Goal: Task Accomplishment & Management: Use online tool/utility

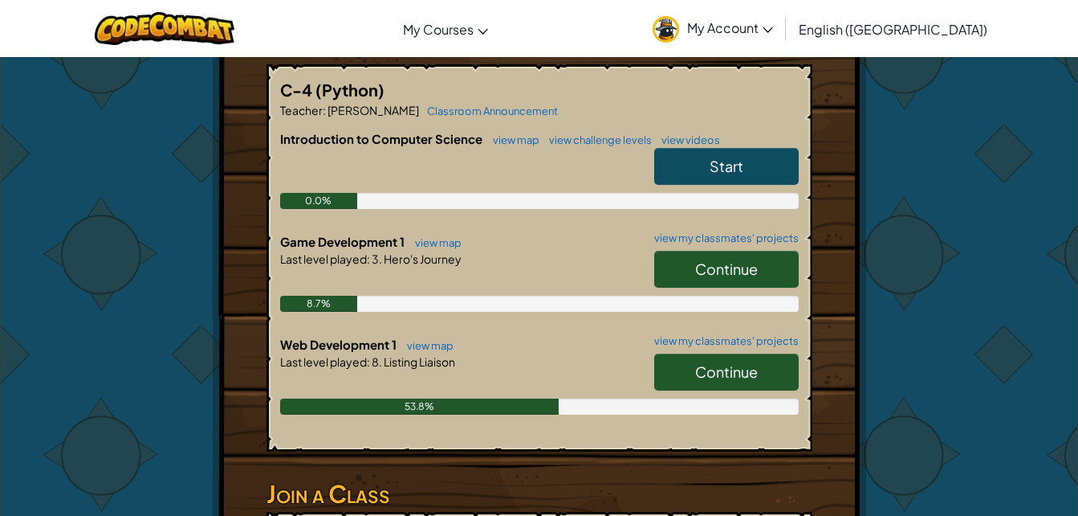
scroll to position [330, 0]
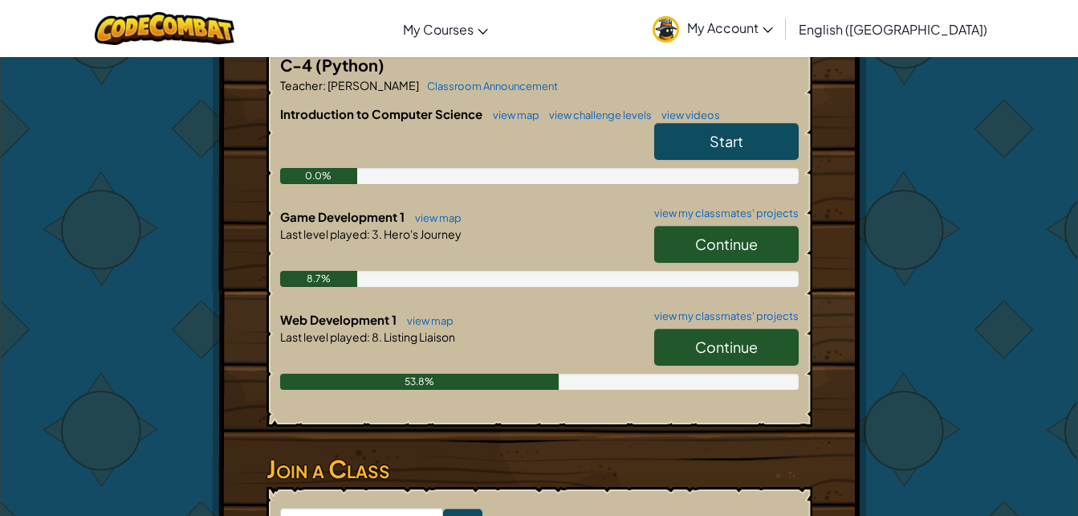
click at [744, 250] on span "Continue" at bounding box center [726, 243] width 63 height 18
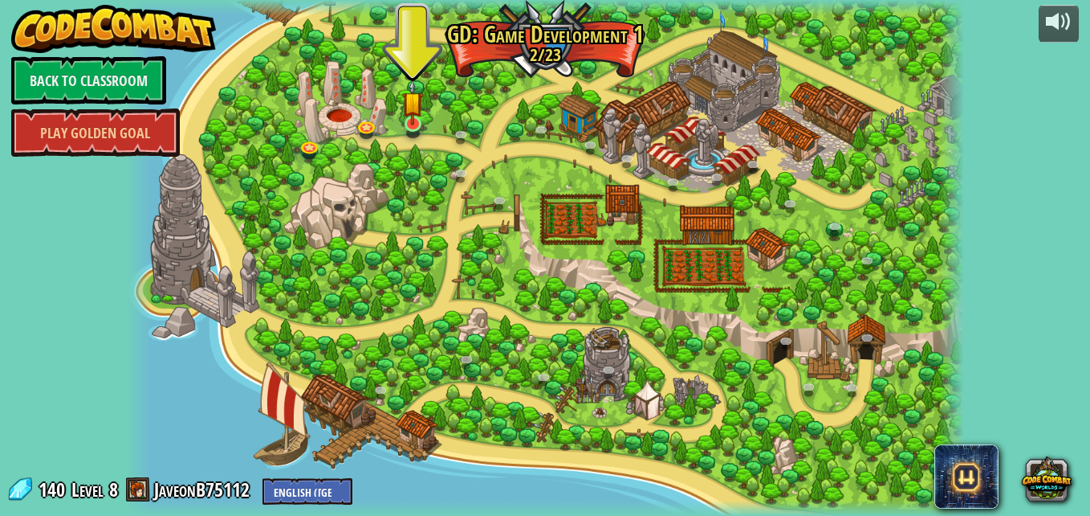
click at [418, 118] on img at bounding box center [412, 102] width 20 height 47
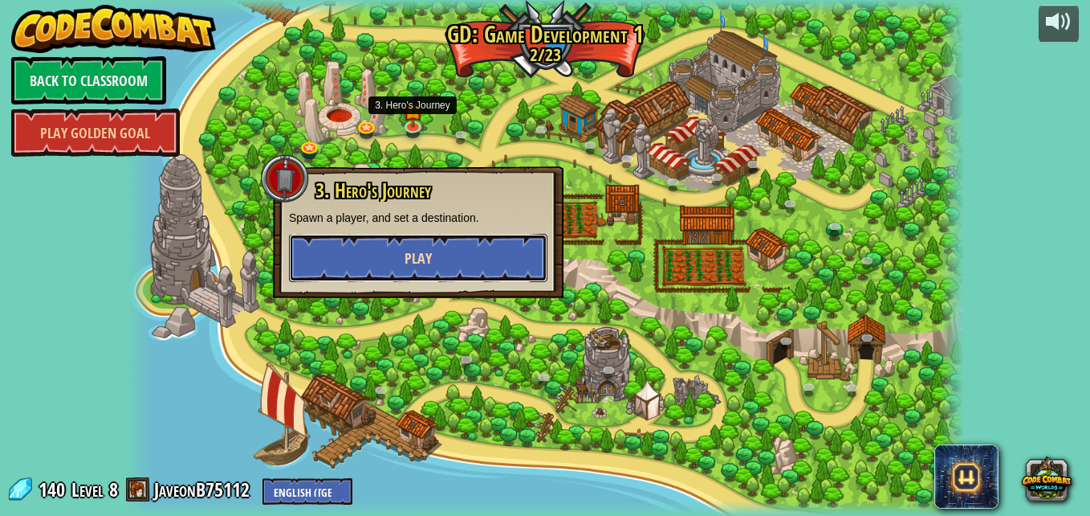
click at [507, 242] on button "Play" at bounding box center [418, 258] width 259 height 48
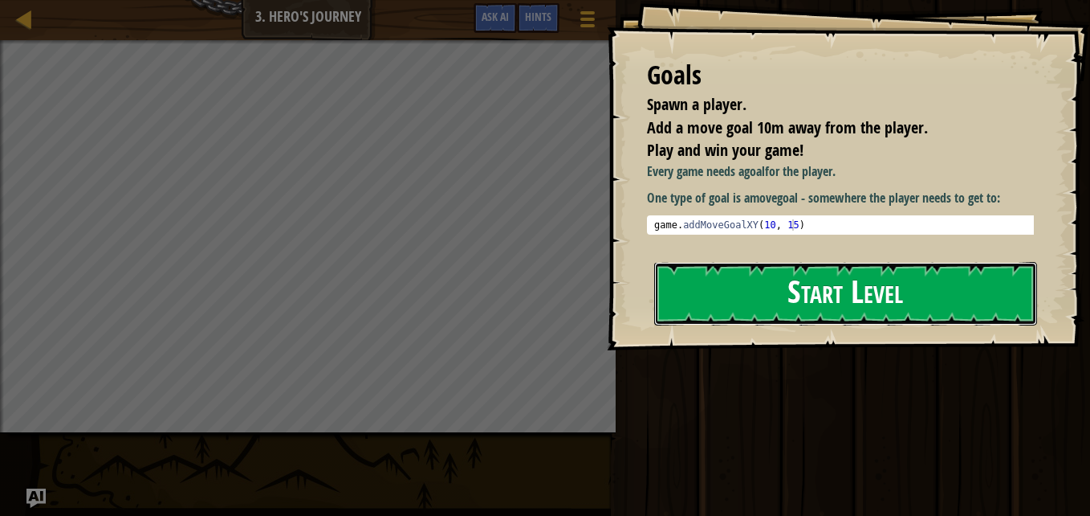
click at [701, 268] on button "Start Level" at bounding box center [845, 293] width 383 height 63
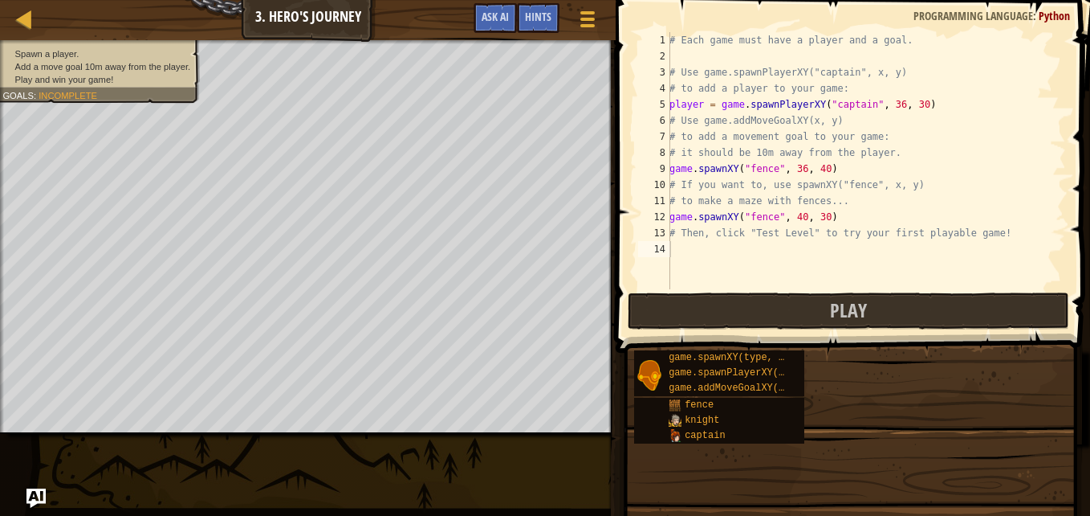
click at [769, 291] on div "Goals Spawn a player. Add a move goal 10m away from the player. Play and win yo…" at bounding box center [545, 258] width 1090 height 516
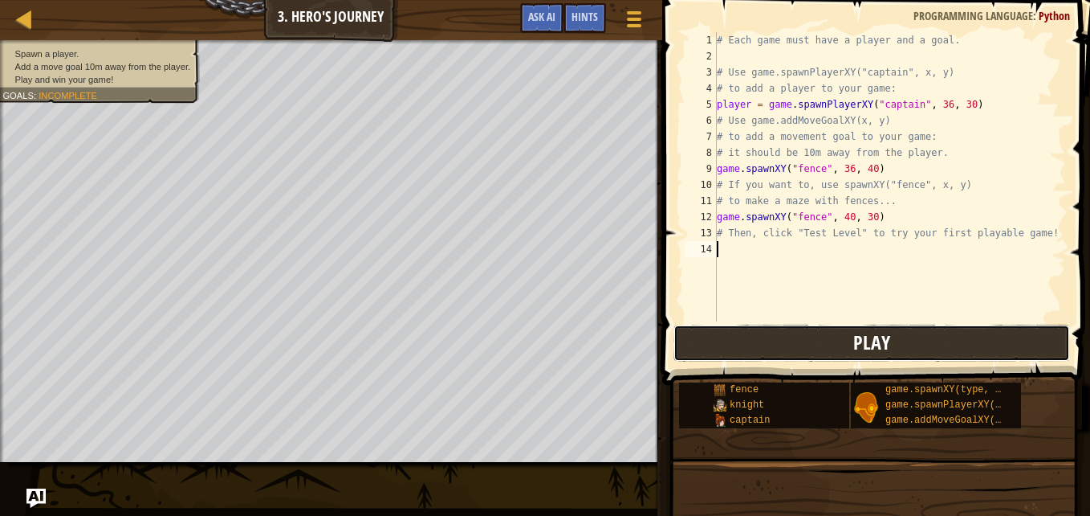
click at [995, 346] on button "Play" at bounding box center [872, 342] width 397 height 37
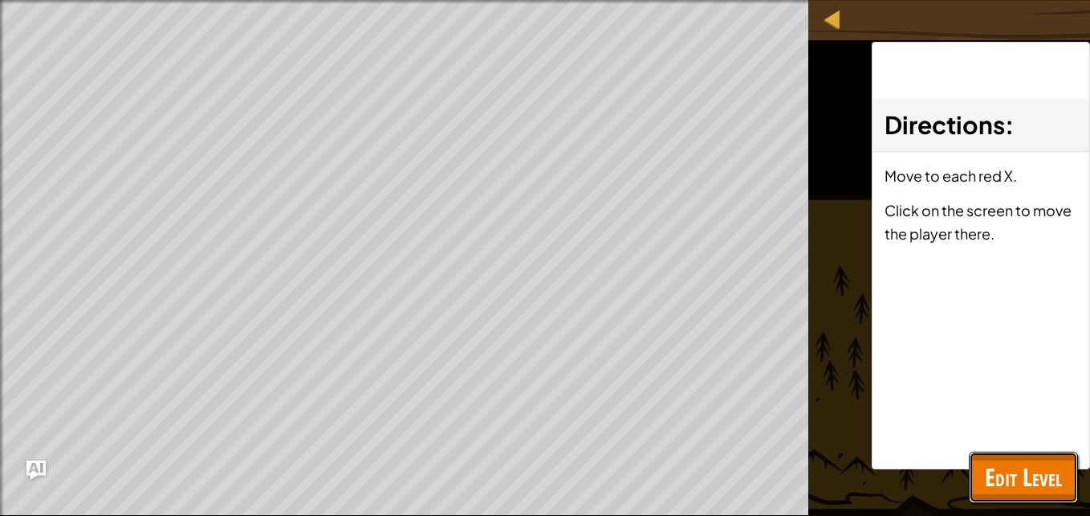
click at [1038, 459] on button "Edit Level" at bounding box center [1023, 476] width 109 height 51
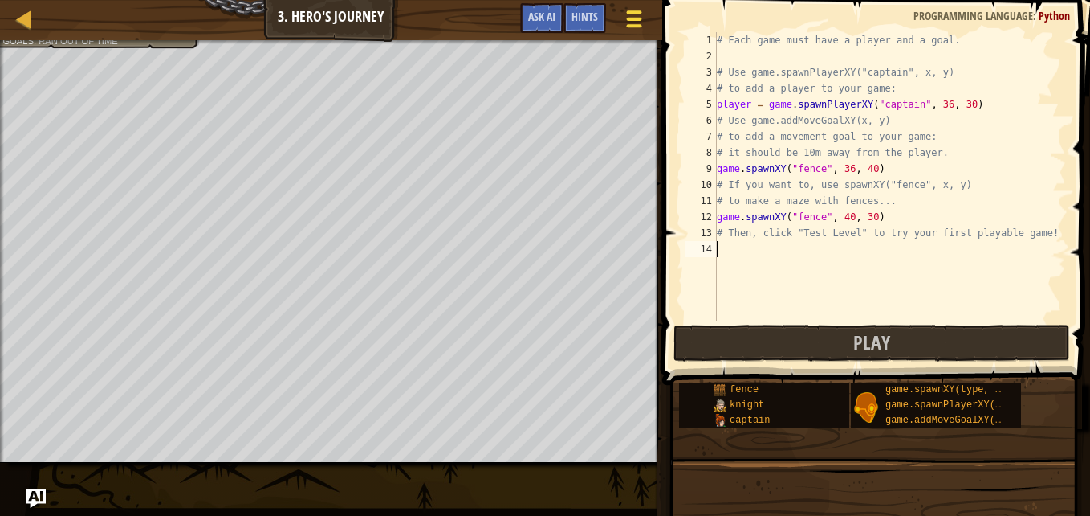
click at [632, 14] on div at bounding box center [634, 18] width 22 height 23
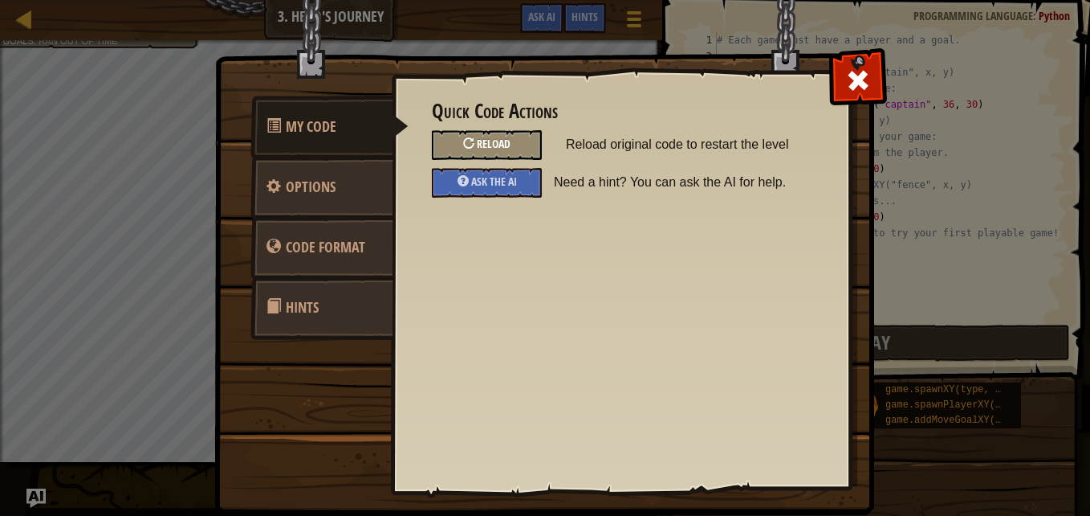
click at [511, 159] on div "Reload" at bounding box center [487, 145] width 110 height 30
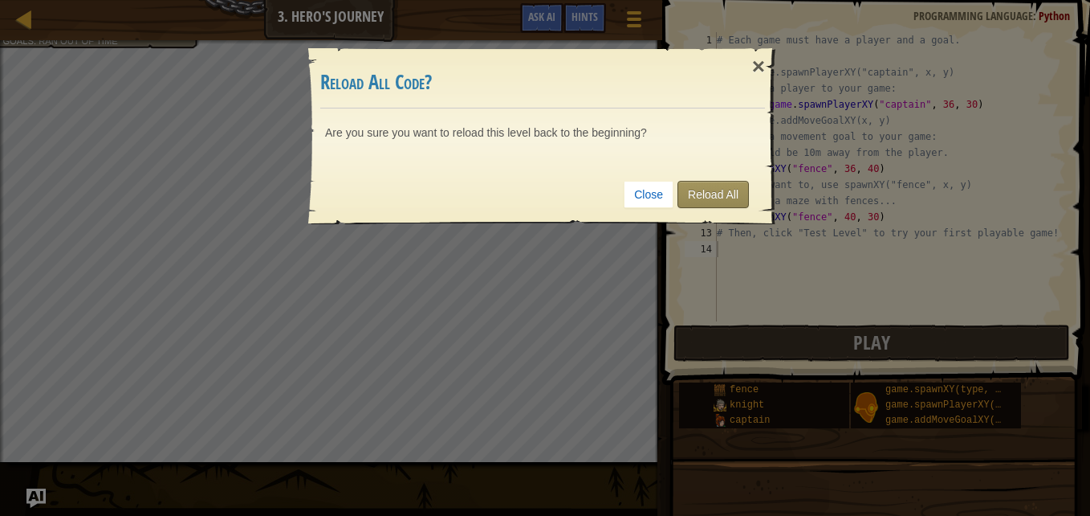
click at [711, 200] on link "Reload All" at bounding box center [713, 194] width 71 height 27
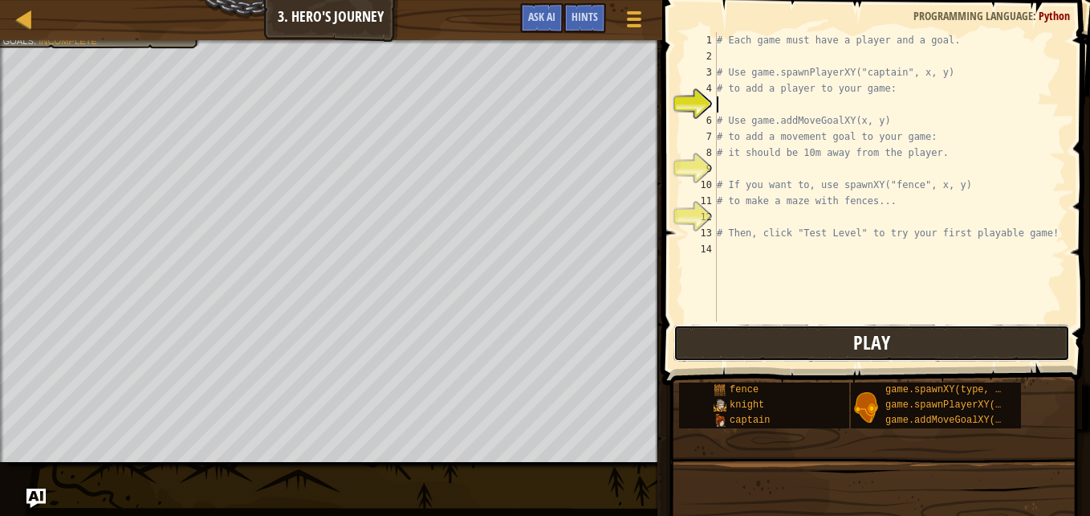
click at [679, 340] on button "Play" at bounding box center [872, 342] width 397 height 37
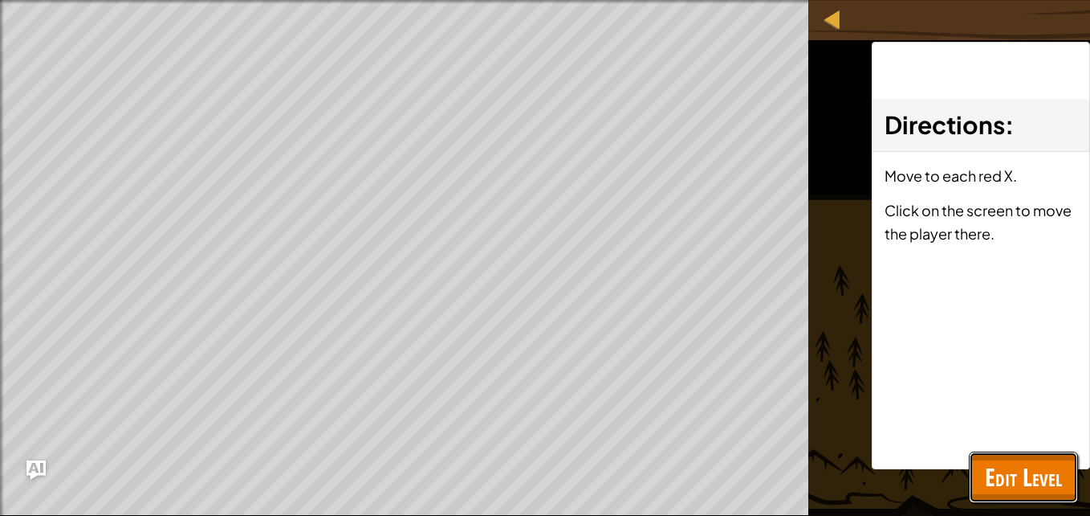
click at [1034, 457] on button "Edit Level" at bounding box center [1023, 476] width 109 height 51
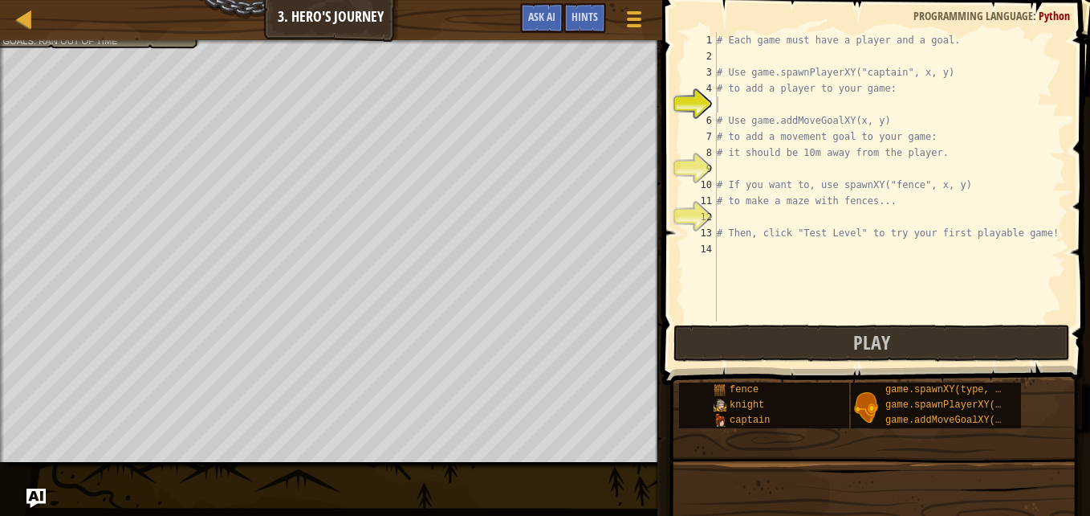
click at [772, 104] on div "# Each game must have a player and a goal. # Use game.spawnPlayerXY("captain", …" at bounding box center [890, 192] width 353 height 321
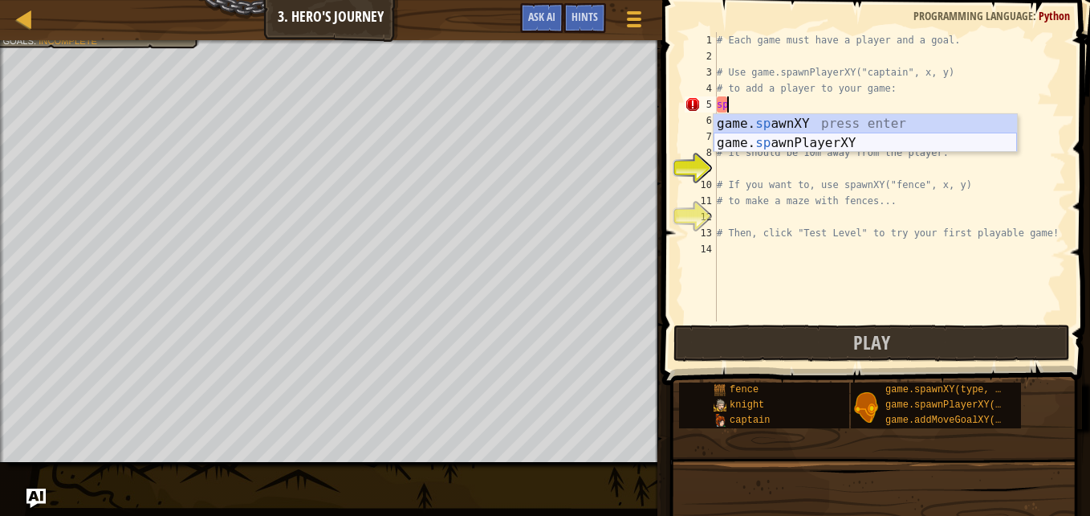
click at [817, 137] on div "game. sp awnXY press enter game. sp awnPlayerXY press enter" at bounding box center [866, 152] width 304 height 77
type textarea "player = game.spawnPlayerXY("captain", 36, 30)"
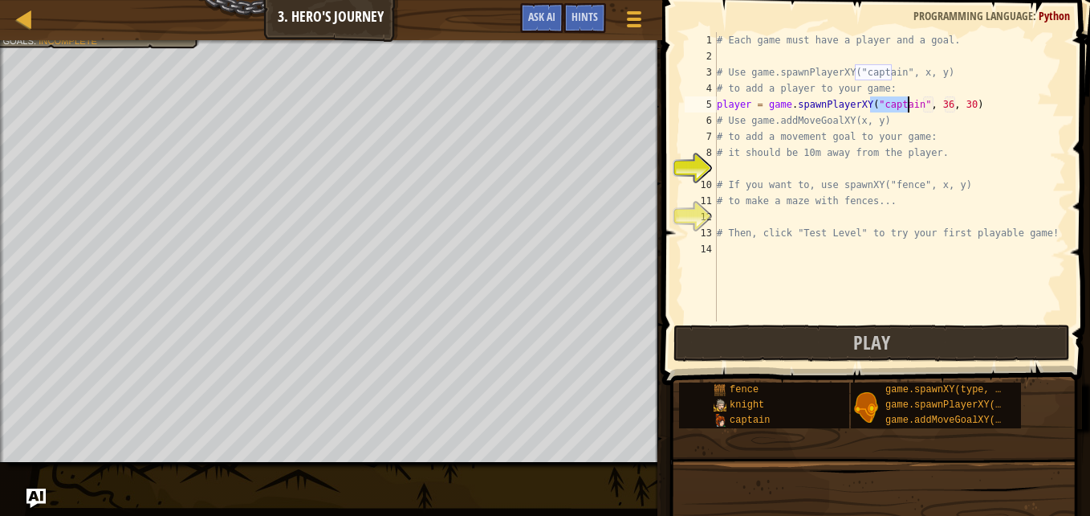
click at [772, 173] on div "# Each game must have a player and a goal. # Use game.spawnPlayerXY("captain", …" at bounding box center [890, 192] width 353 height 321
click at [84, 40] on div at bounding box center [331, 42] width 662 height 4
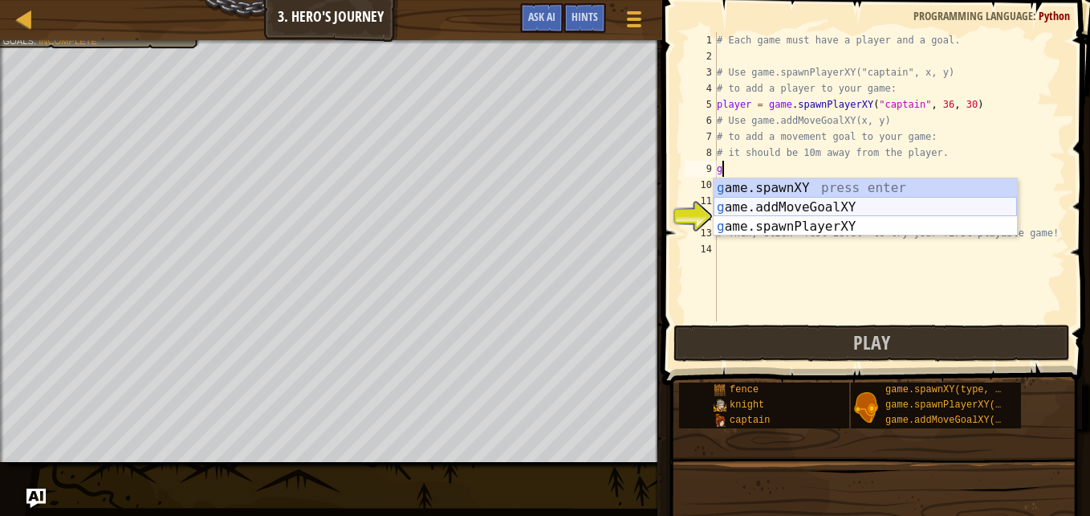
click at [840, 205] on div "g ame.spawnXY press enter g ame.addMoveGoalXY press enter g ame.spawnPlayerXY p…" at bounding box center [866, 226] width 304 height 96
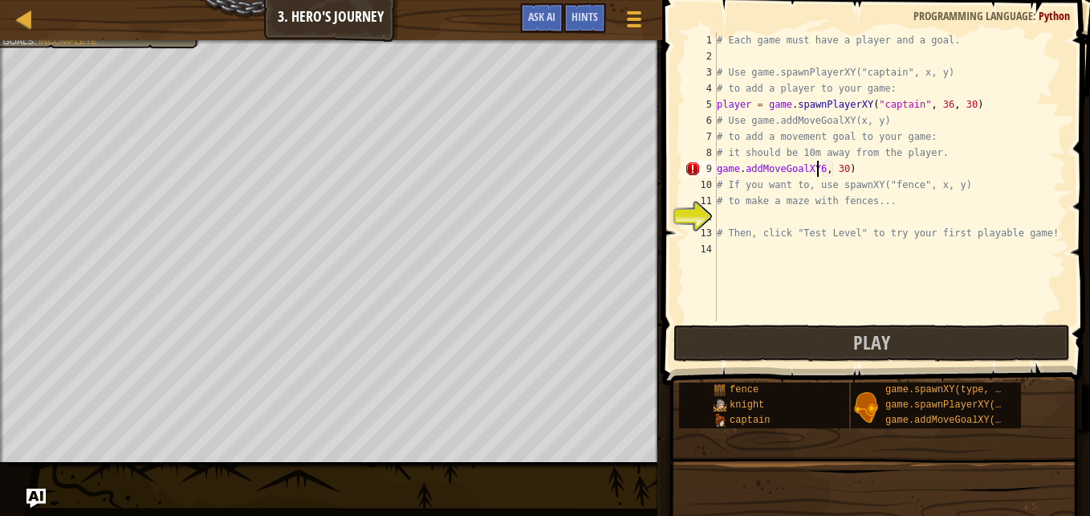
scroll to position [7, 8]
click at [838, 171] on div "# Each game must have a player and a goal. # Use game.spawnPlayerXY("captain", …" at bounding box center [890, 192] width 353 height 321
click at [821, 168] on div "# Each game must have a player and a goal. # Use game.spawnPlayerXY("captain", …" at bounding box center [890, 192] width 353 height 321
type textarea "game.addMoveGoalXY( 6, 30)"
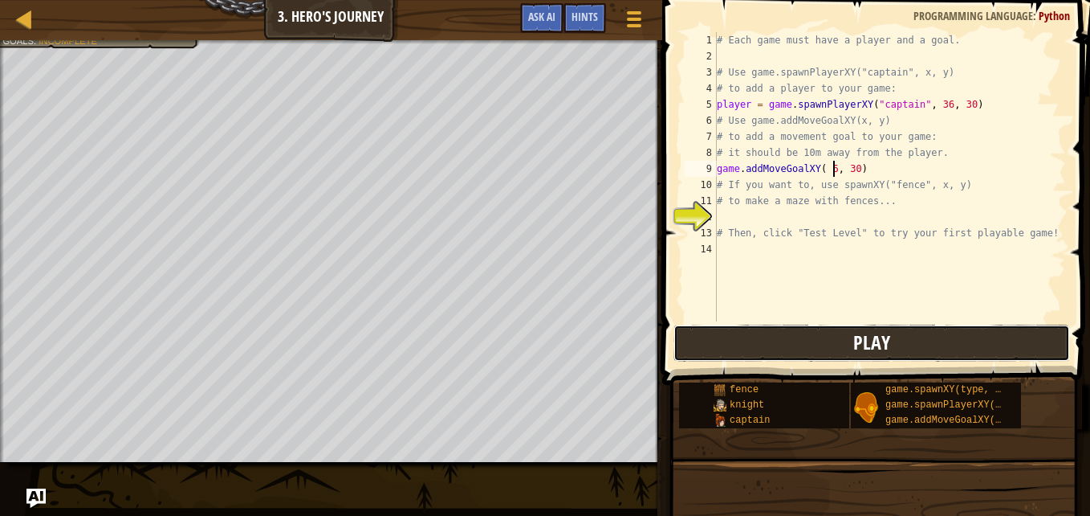
click at [837, 332] on button "Play" at bounding box center [872, 342] width 397 height 37
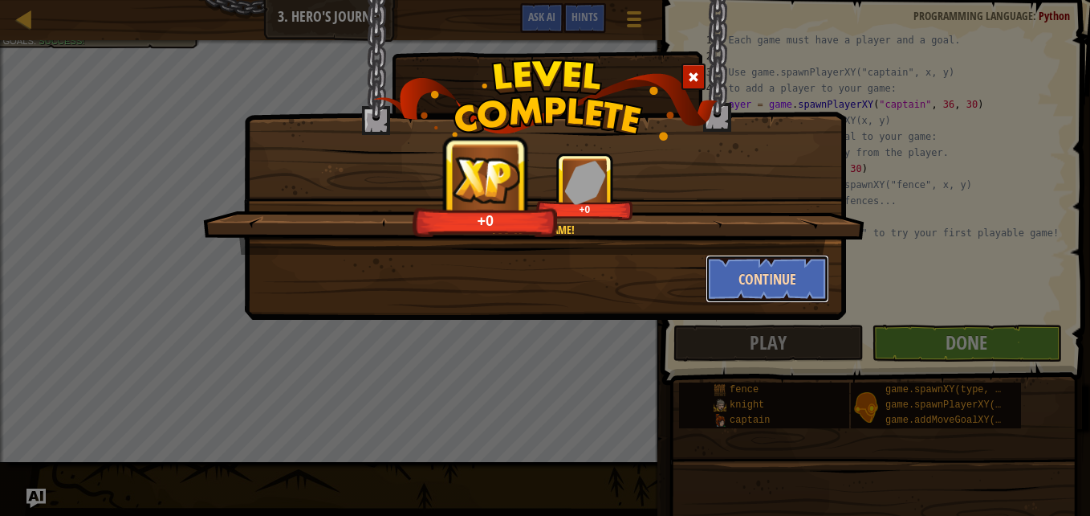
click at [775, 295] on button "Continue" at bounding box center [768, 279] width 124 height 48
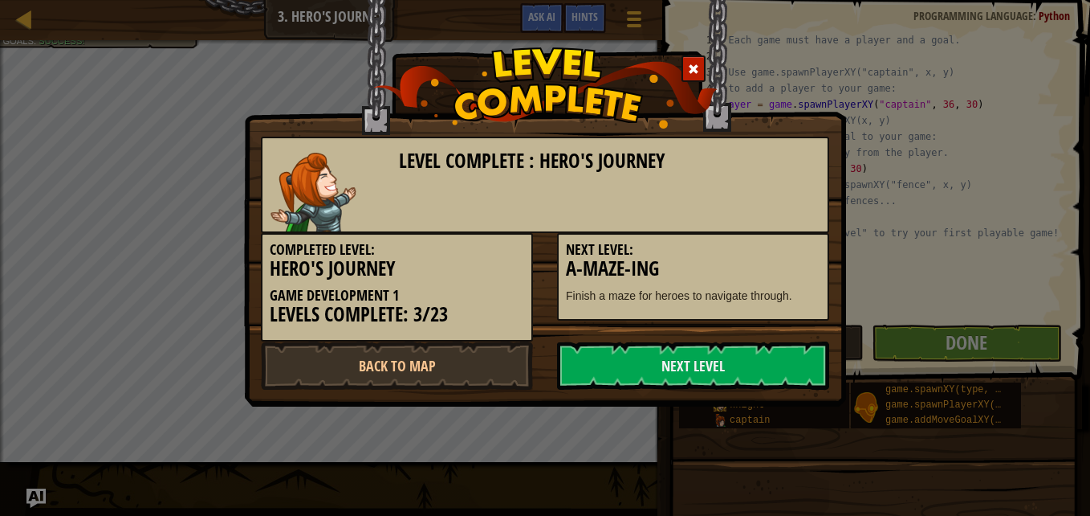
click at [713, 334] on div "Completed Level: Hero's Journey Game Development 1 Levels Complete: 3/23 Next L…" at bounding box center [545, 287] width 593 height 108
click at [749, 367] on link "Next Level" at bounding box center [693, 365] width 272 height 48
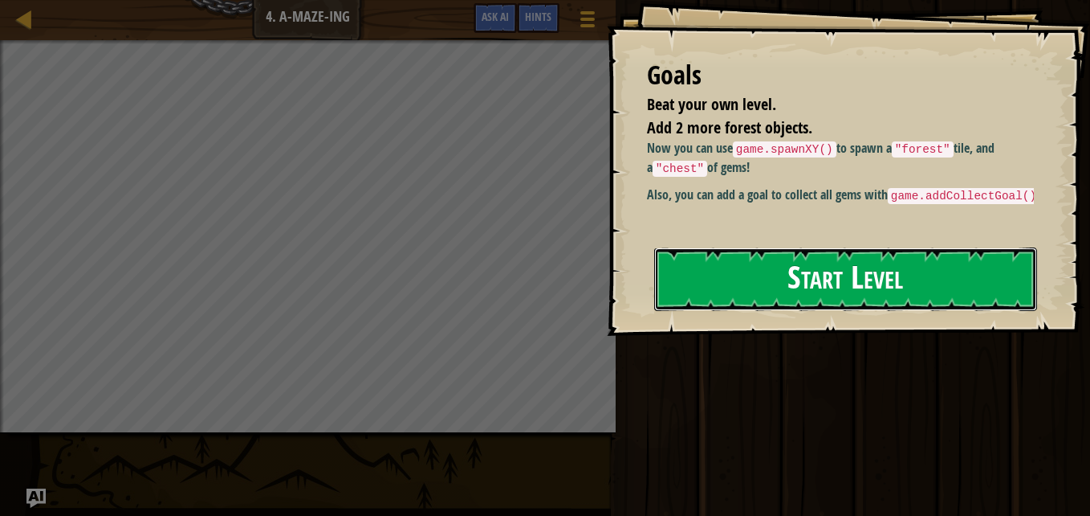
click at [816, 282] on button "Start Level" at bounding box center [845, 278] width 383 height 63
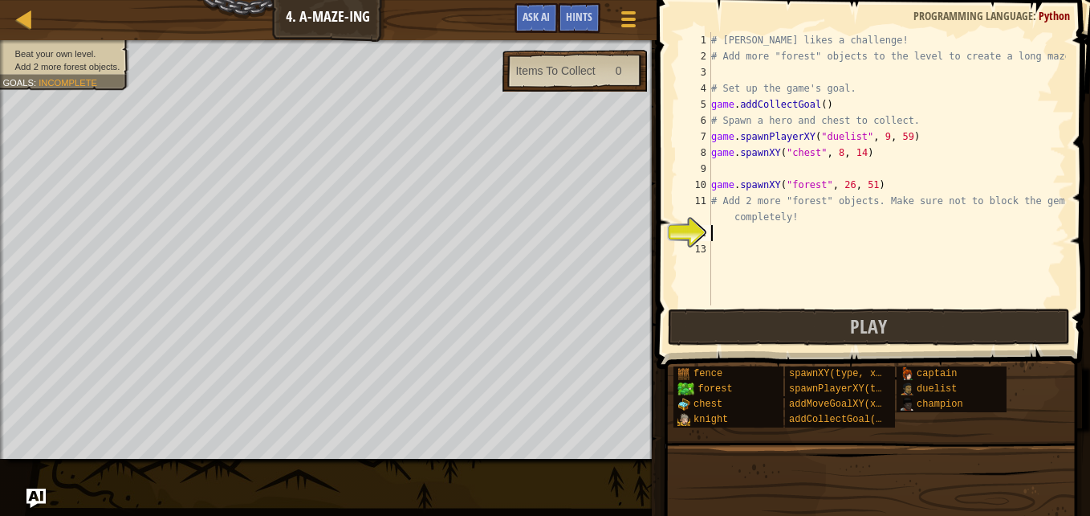
click at [59, 78] on span "Incomplete" at bounding box center [68, 82] width 59 height 10
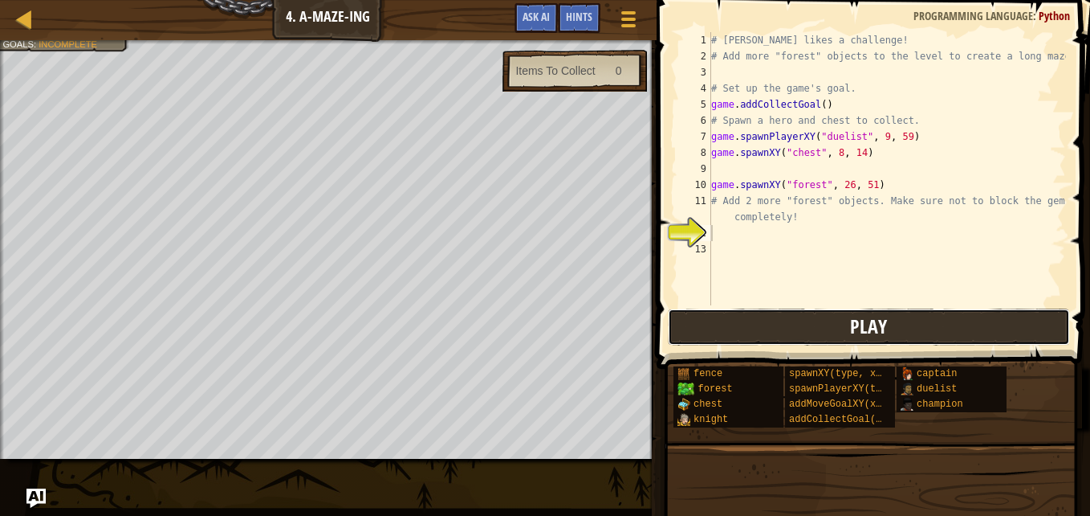
click at [742, 330] on button "Play" at bounding box center [869, 326] width 402 height 37
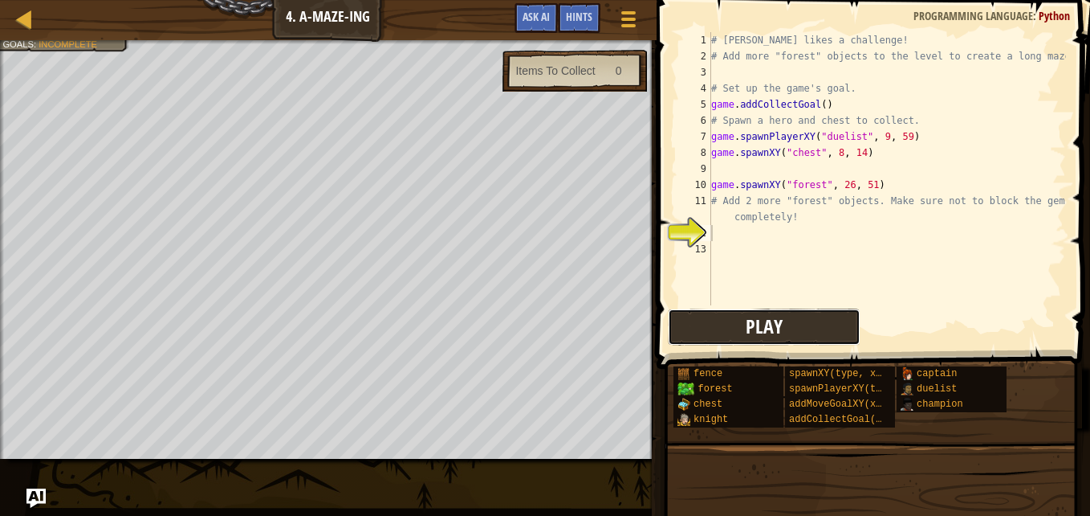
click at [709, 330] on button "Play" at bounding box center [764, 326] width 193 height 37
type textarea "g"
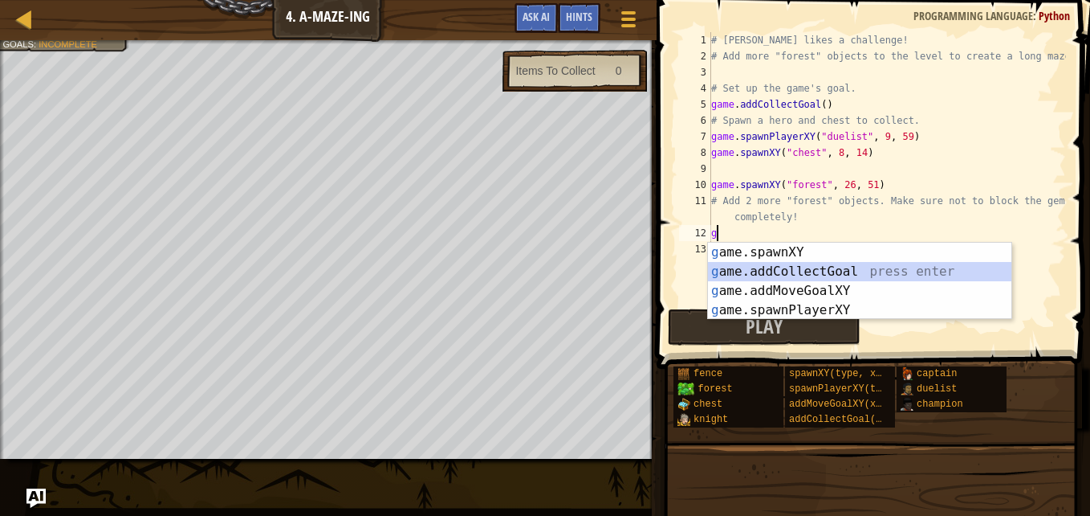
click at [763, 268] on div "g ame.spawnXY press enter g ame.addCollectGoal press enter g ame.addMoveGoalXY …" at bounding box center [860, 300] width 304 height 116
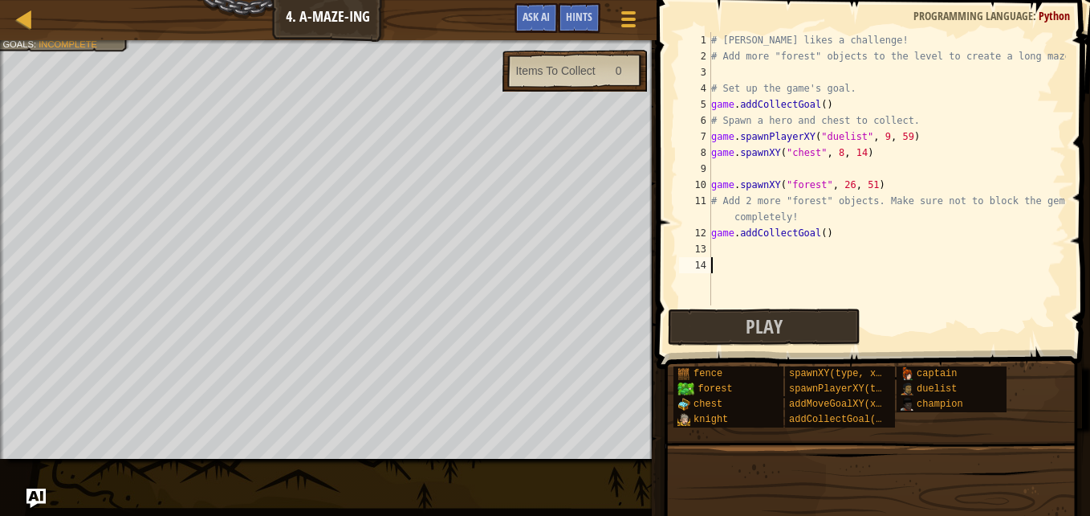
click at [694, 316] on button "Play" at bounding box center [764, 326] width 193 height 37
click at [836, 239] on div "# [PERSON_NAME] likes a challenge! # Add more "forest" objects to the level to …" at bounding box center [887, 184] width 358 height 305
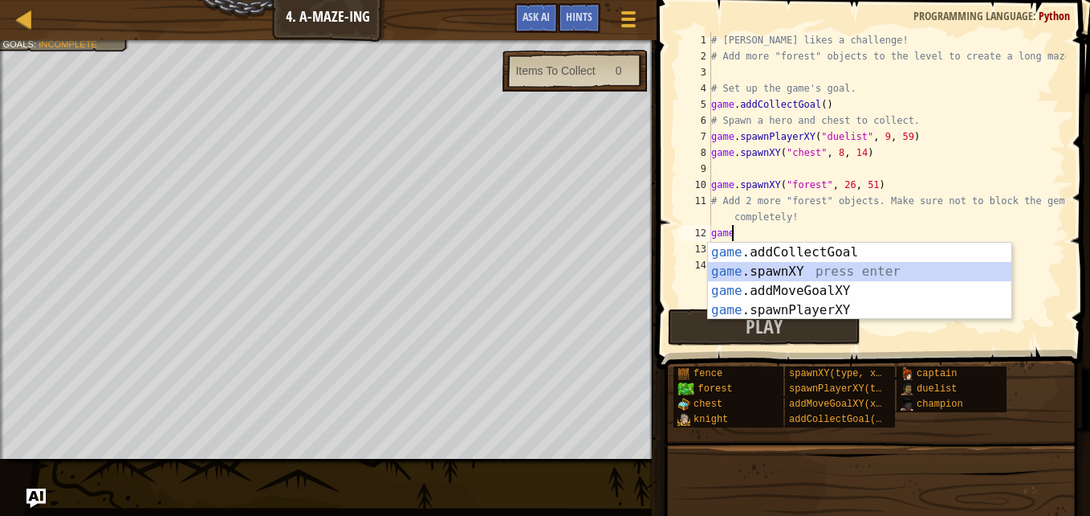
click at [812, 270] on div "game .addCollectGoal press enter game .spawnXY press enter game .addMoveGoalXY …" at bounding box center [860, 300] width 304 height 116
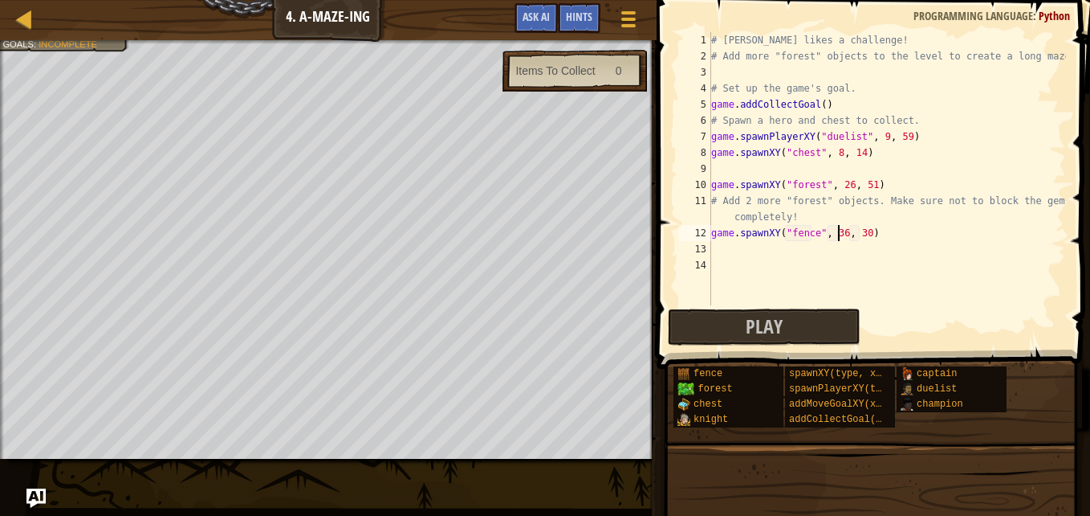
click at [838, 234] on div "# [PERSON_NAME] likes a challenge! # Add more "forest" objects to the level to …" at bounding box center [887, 184] width 358 height 305
click at [857, 230] on div "# [PERSON_NAME] likes a challenge! # Add more "forest" objects to the level to …" at bounding box center [887, 184] width 358 height 305
click at [858, 234] on div "# [PERSON_NAME] likes a challenge! # Add more "forest" objects to the level to …" at bounding box center [887, 184] width 358 height 305
type textarea "game.spawnXY("fence", 17, 8)"
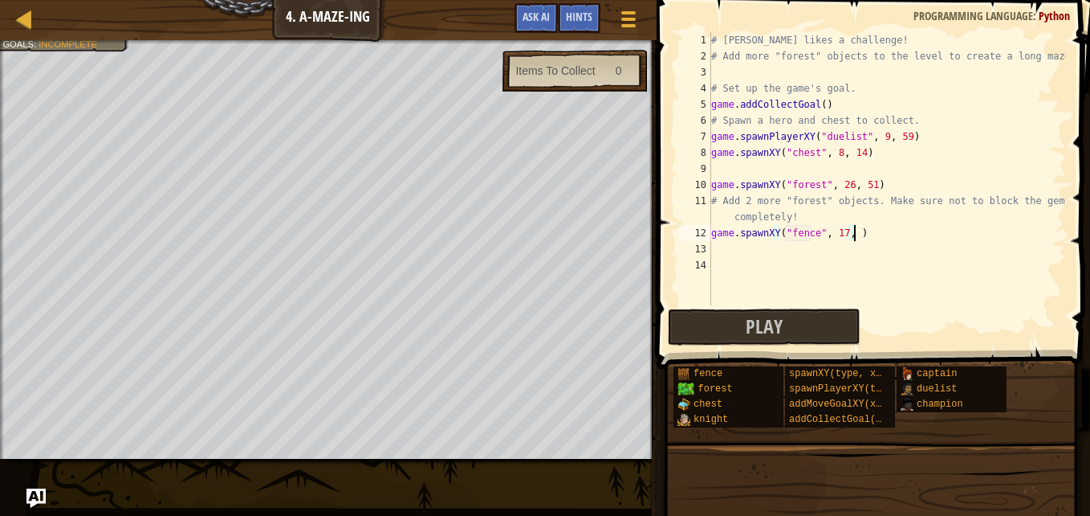
click at [858, 234] on div "# [PERSON_NAME] likes a challenge! # Add more "forest" objects to the level to …" at bounding box center [887, 184] width 358 height 305
click at [758, 254] on div "# [PERSON_NAME] likes a challenge! # Add more "forest" objects to the level to …" at bounding box center [887, 184] width 358 height 305
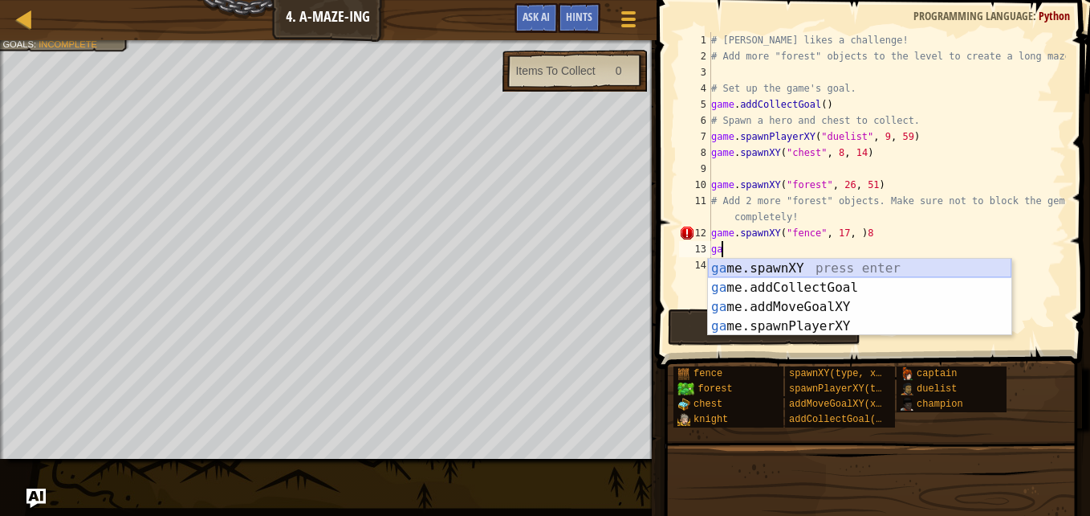
click at [755, 270] on div "ga me.spawnXY press enter ga me.addCollectGoal press enter ga me.addMoveGoalXY …" at bounding box center [860, 317] width 304 height 116
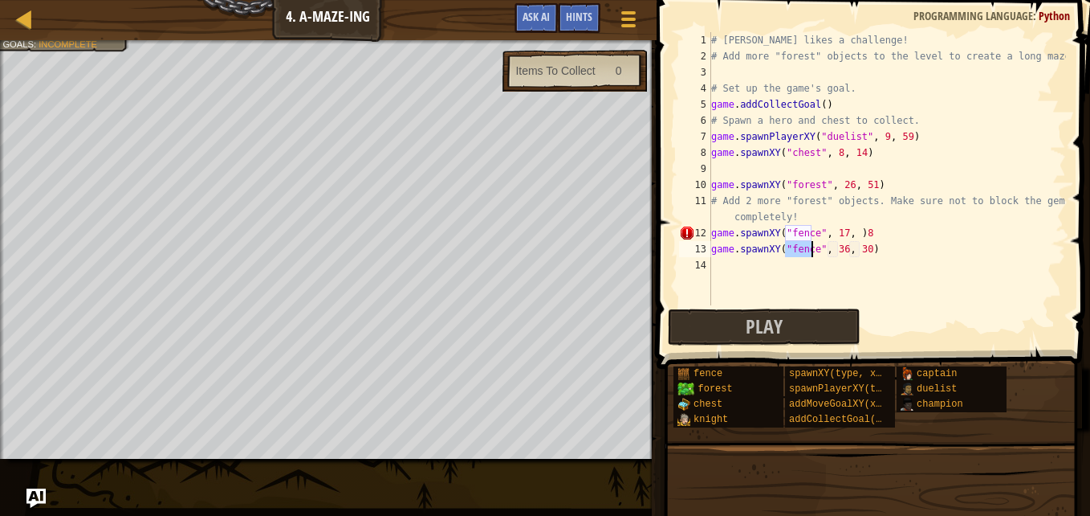
click at [840, 251] on div "# [PERSON_NAME] likes a challenge! # Add more "forest" objects to the level to …" at bounding box center [887, 184] width 358 height 305
click at [860, 251] on div "# [PERSON_NAME] likes a challenge! # Add more "forest" objects to the level to …" at bounding box center [887, 184] width 358 height 305
click at [801, 322] on button "Play" at bounding box center [764, 326] width 193 height 37
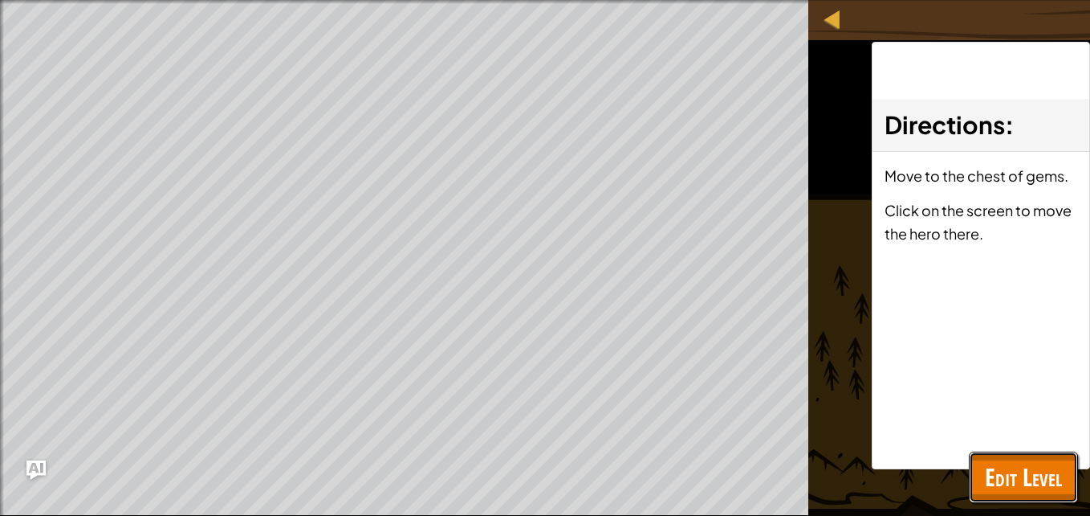
click at [1045, 472] on span "Edit Level" at bounding box center [1023, 476] width 77 height 33
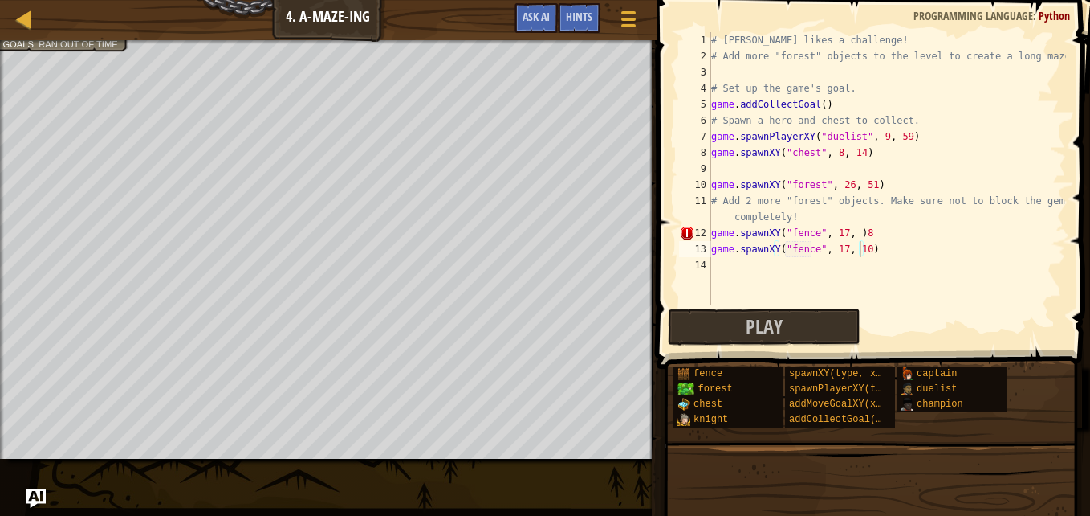
click at [866, 233] on div "# [PERSON_NAME] likes a challenge! # Add more "forest" objects to the level to …" at bounding box center [887, 184] width 358 height 305
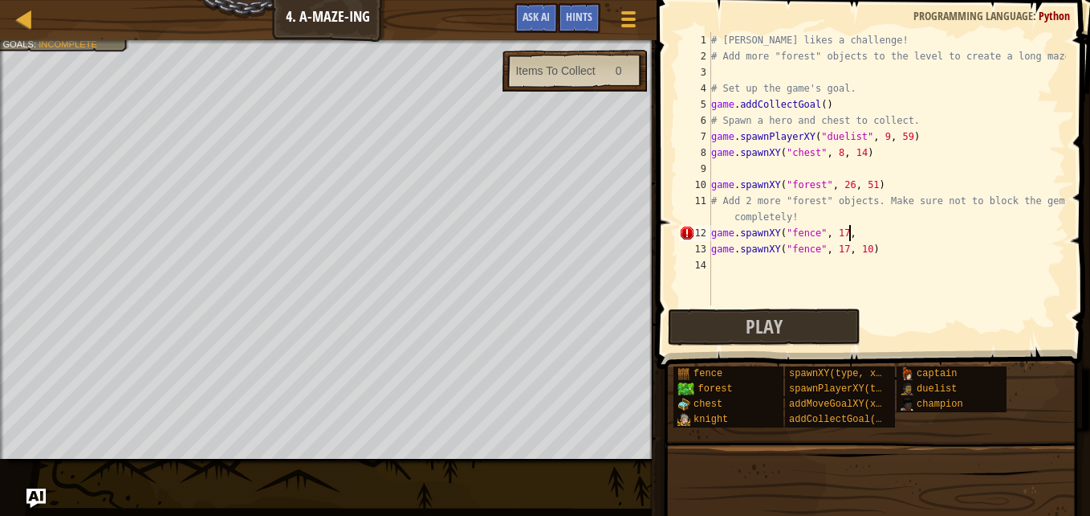
scroll to position [7, 10]
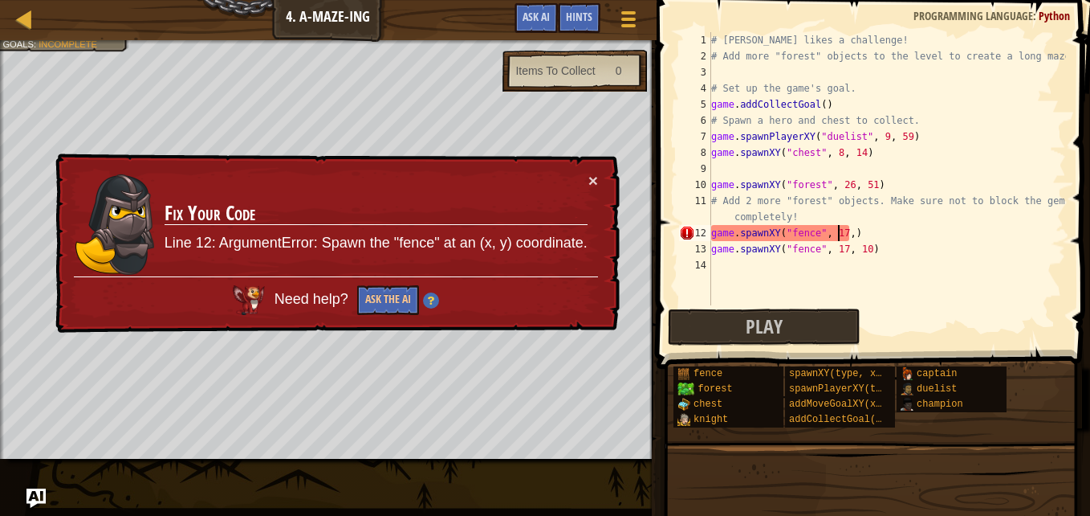
click at [840, 236] on div "# [PERSON_NAME] likes a challenge! # Add more "forest" objects to the level to …" at bounding box center [887, 184] width 358 height 305
click at [844, 234] on div "# [PERSON_NAME] likes a challenge! # Add more "forest" objects to the level to …" at bounding box center [887, 184] width 358 height 305
click at [591, 185] on button "×" at bounding box center [594, 180] width 10 height 17
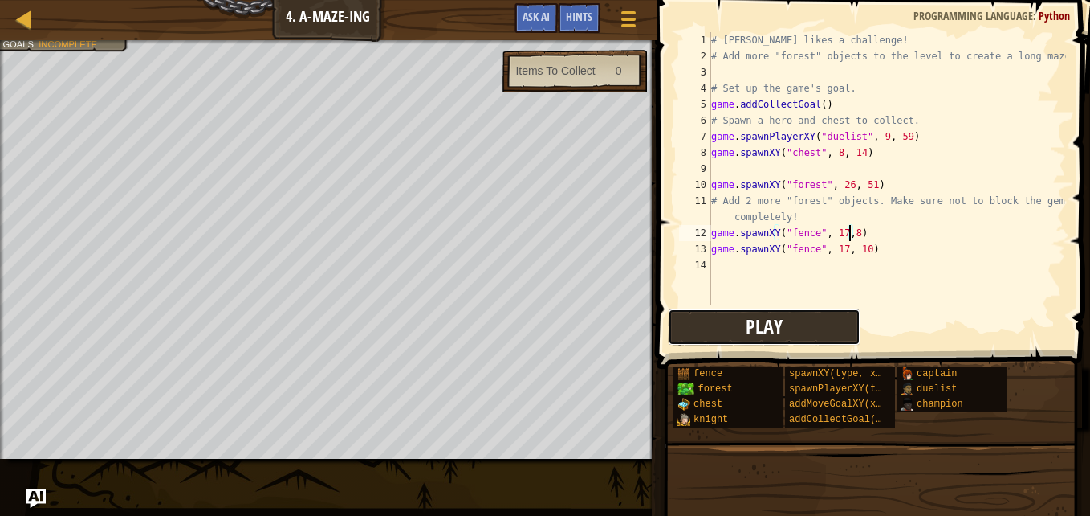
click at [736, 326] on button "Play" at bounding box center [764, 326] width 193 height 37
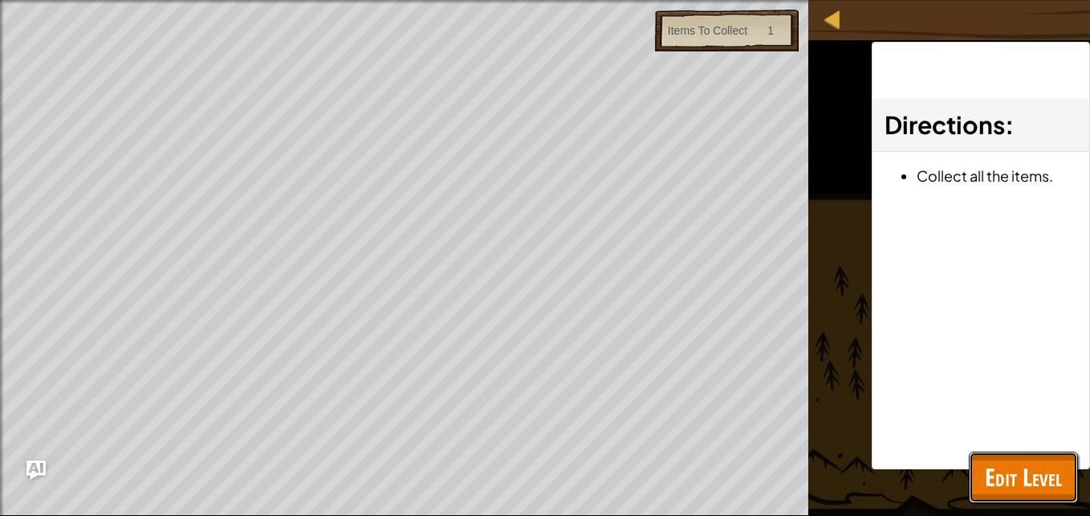
click at [1009, 495] on button "Edit Level" at bounding box center [1023, 476] width 109 height 51
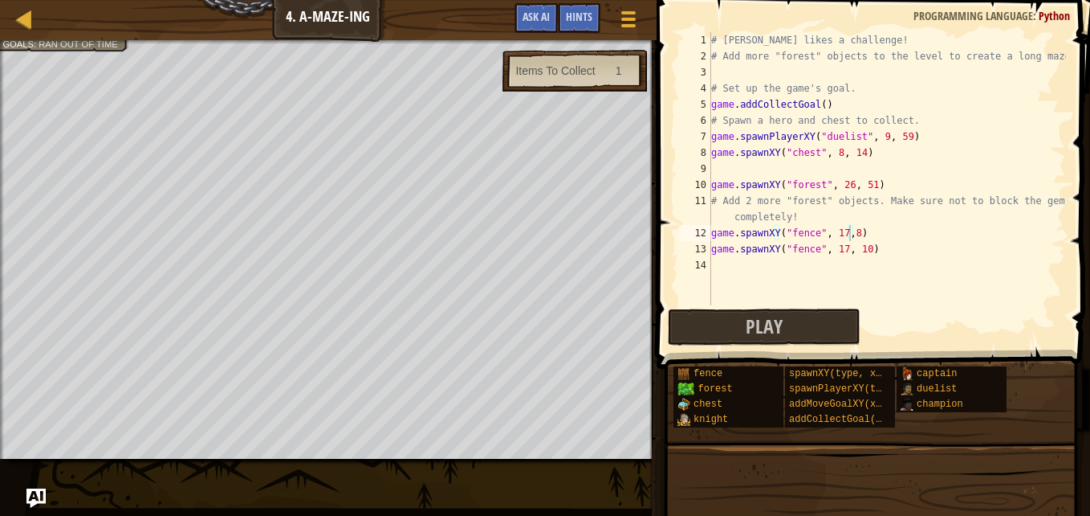
click at [838, 249] on div "# [PERSON_NAME] likes a challenge! # Add more "forest" objects to the level to …" at bounding box center [887, 184] width 358 height 305
click at [861, 250] on div "# [PERSON_NAME] likes a challenge! # Add more "forest" objects to the level to …" at bounding box center [887, 184] width 358 height 305
click at [784, 328] on button "Play" at bounding box center [764, 326] width 193 height 37
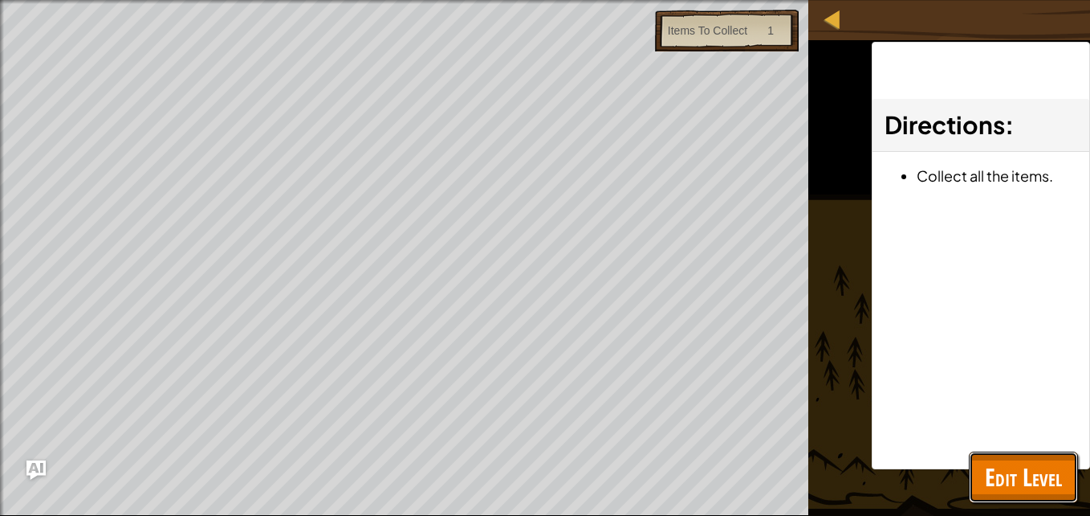
click at [999, 496] on button "Edit Level" at bounding box center [1023, 476] width 109 height 51
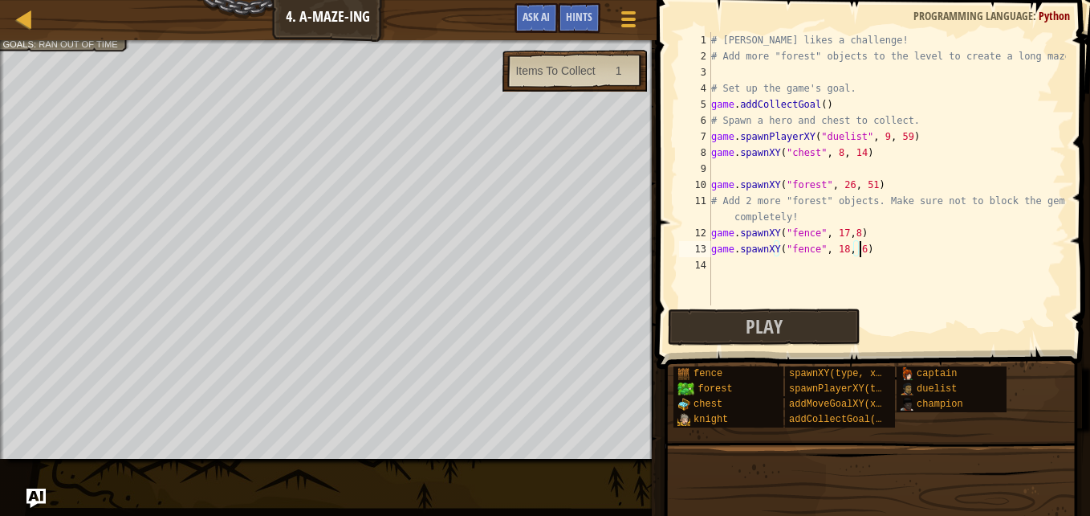
click at [869, 255] on div "# [PERSON_NAME] likes a challenge! # Add more "forest" objects to the level to …" at bounding box center [887, 184] width 358 height 305
click at [928, 229] on div "# [PERSON_NAME] likes a challenge! # Add more "forest" objects to the level to …" at bounding box center [887, 184] width 358 height 305
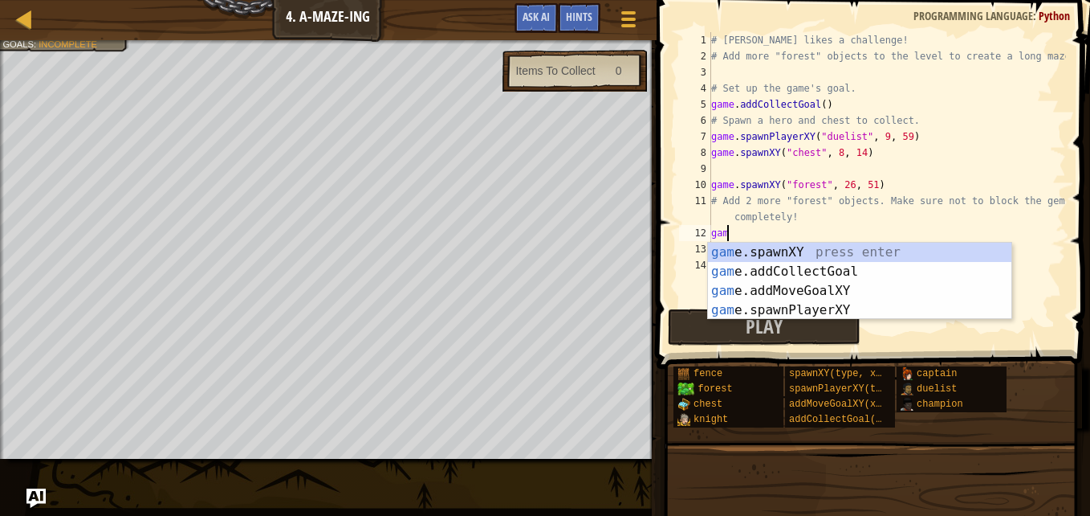
scroll to position [7, 0]
type textarea "g"
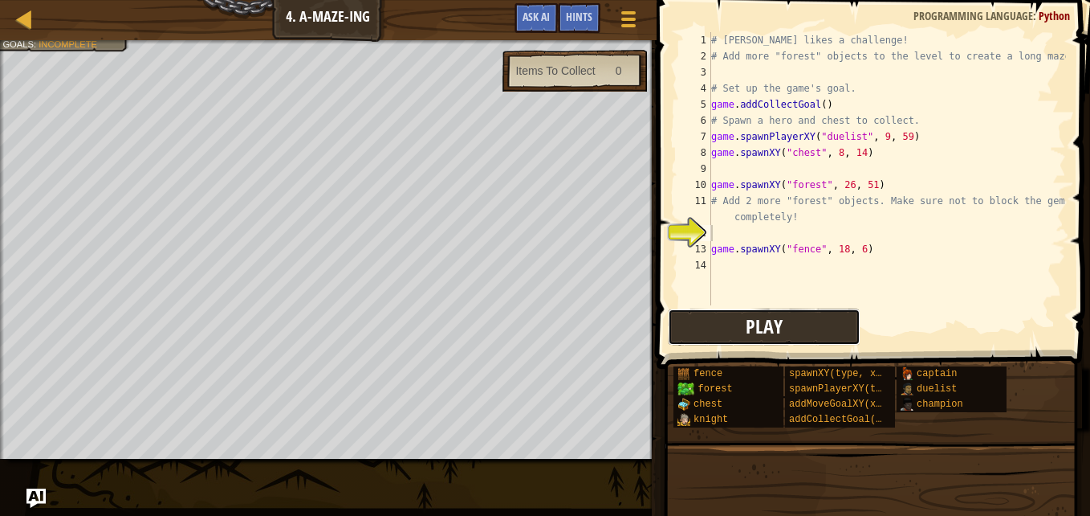
click at [695, 330] on button "Play" at bounding box center [764, 326] width 193 height 37
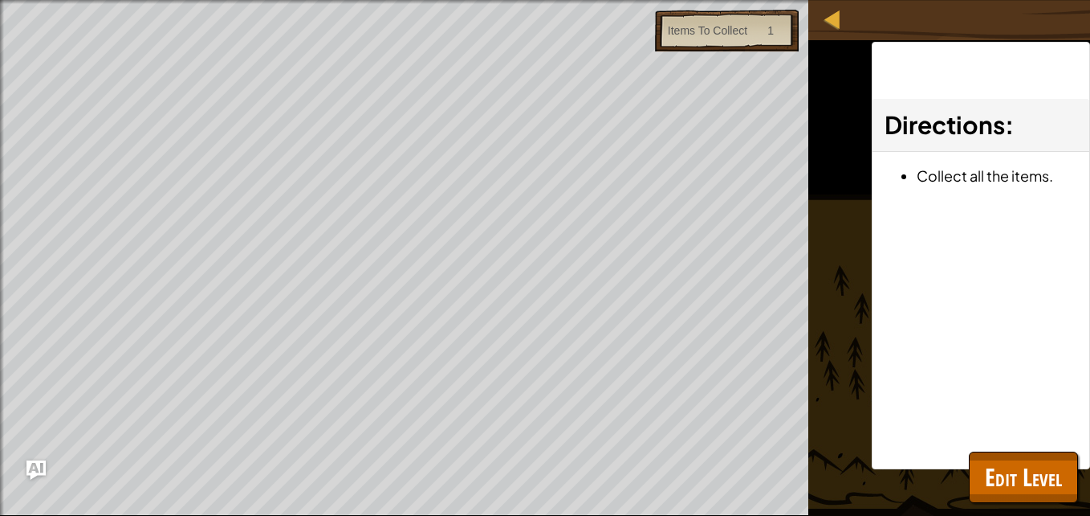
click at [218, 0] on html "Map Game Development 1 4. A-maze-ing Game Menu Done Hints Ask AI 1 הההההההההההה…" at bounding box center [545, 0] width 1090 height 0
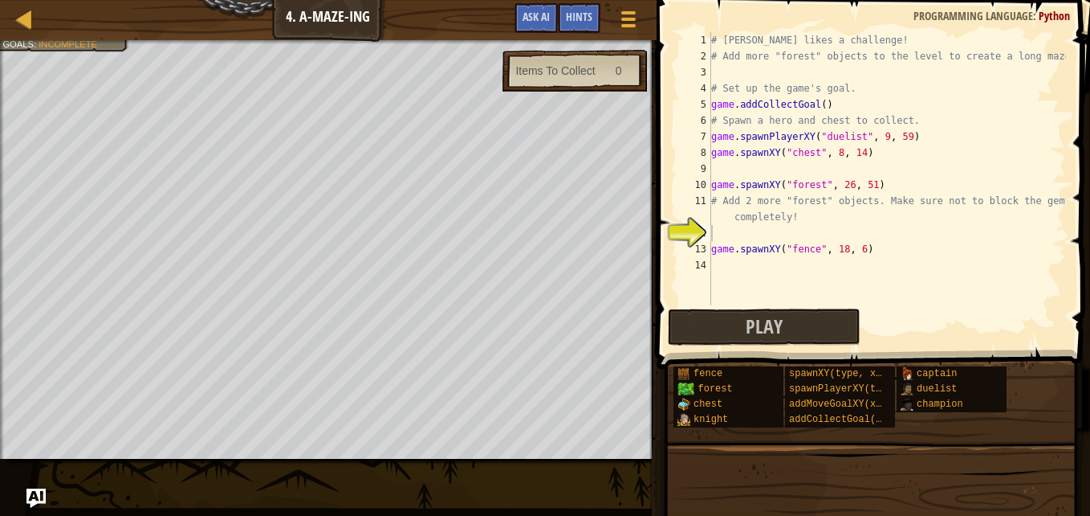
click at [742, 239] on div "# [PERSON_NAME] likes a challenge! # Add more "forest" objects to the level to …" at bounding box center [887, 184] width 358 height 305
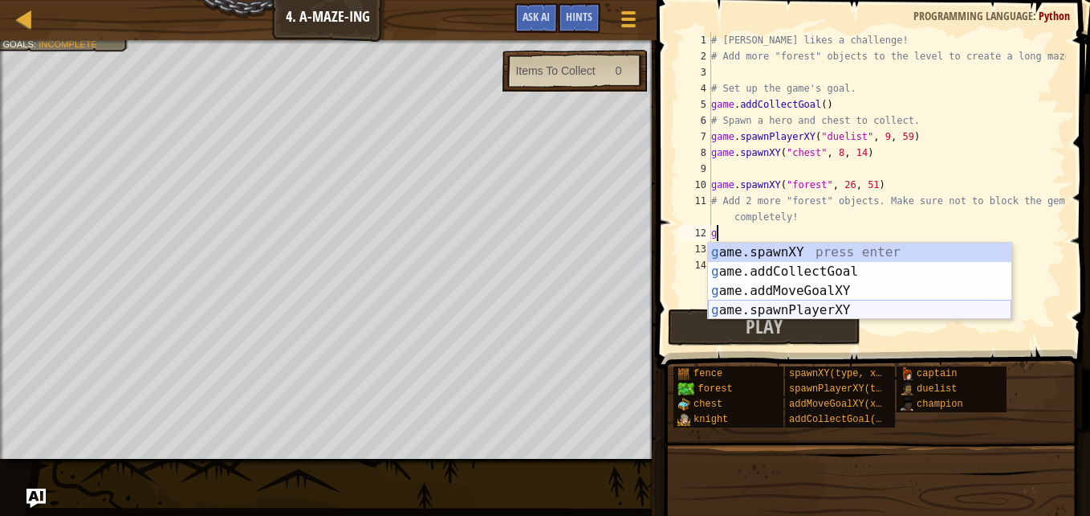
click at [752, 303] on div "g ame.spawnXY press enter g ame.addCollectGoal press enter g ame.addMoveGoalXY …" at bounding box center [860, 300] width 304 height 116
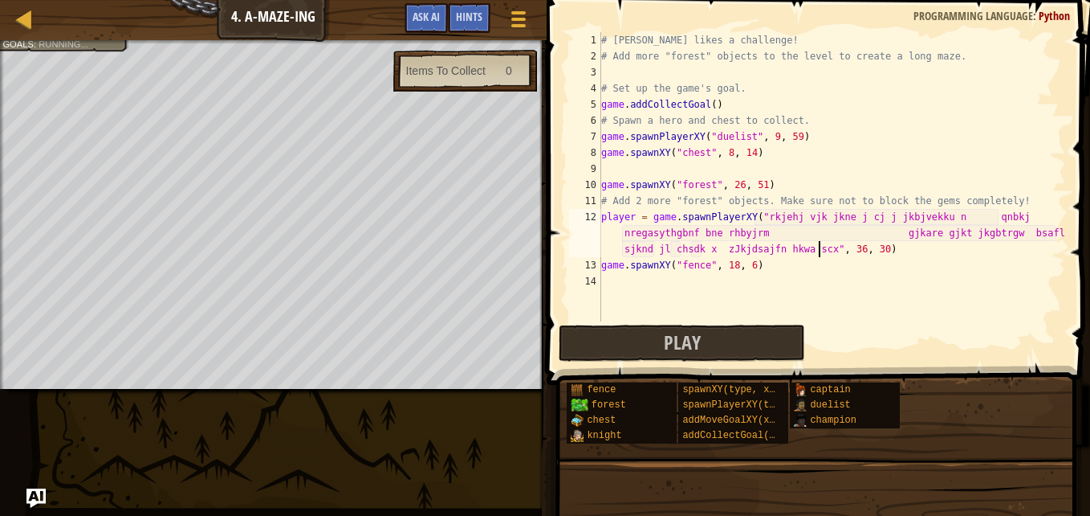
scroll to position [7, 85]
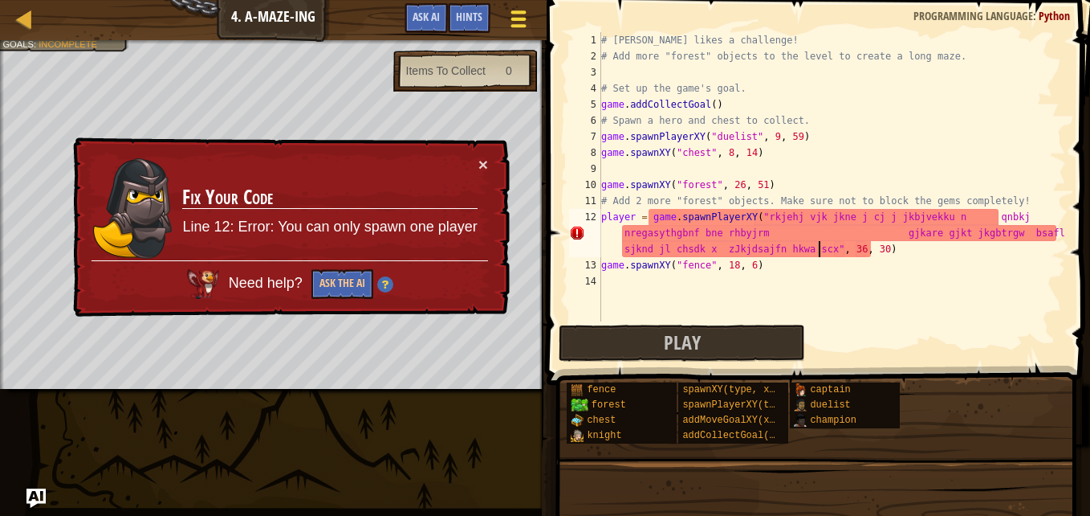
type textarea "player = game.spawnPlayerXY("rkjehj vjk jkne j cj j jkbjvekku n qnbkj nregasyth…"
click at [522, 16] on div at bounding box center [518, 18] width 22 height 23
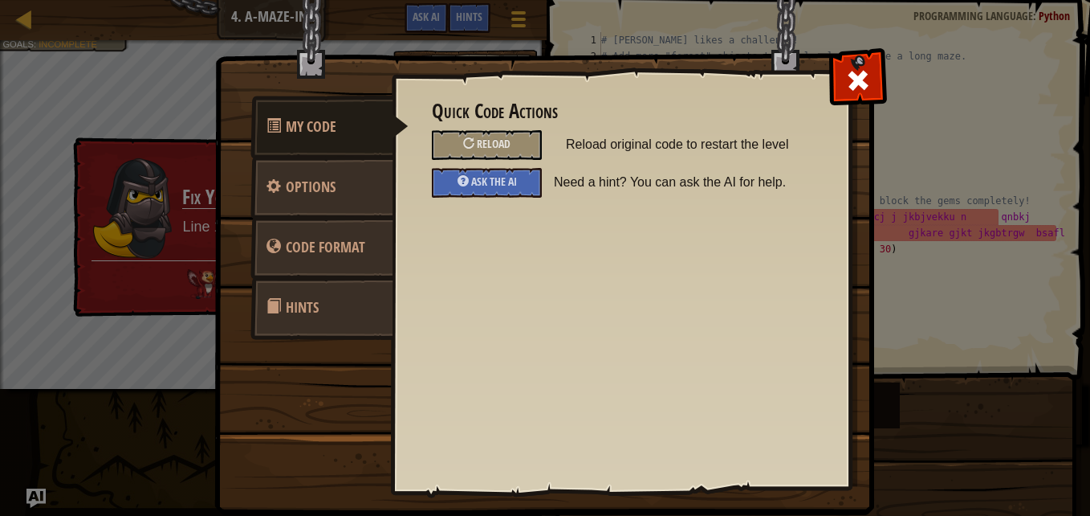
click at [472, 128] on div "Quick Code Actions Reload Reload original code to restart the level Ask the AI …" at bounding box center [621, 148] width 378 height 97
click at [477, 137] on div "Reload" at bounding box center [487, 145] width 110 height 30
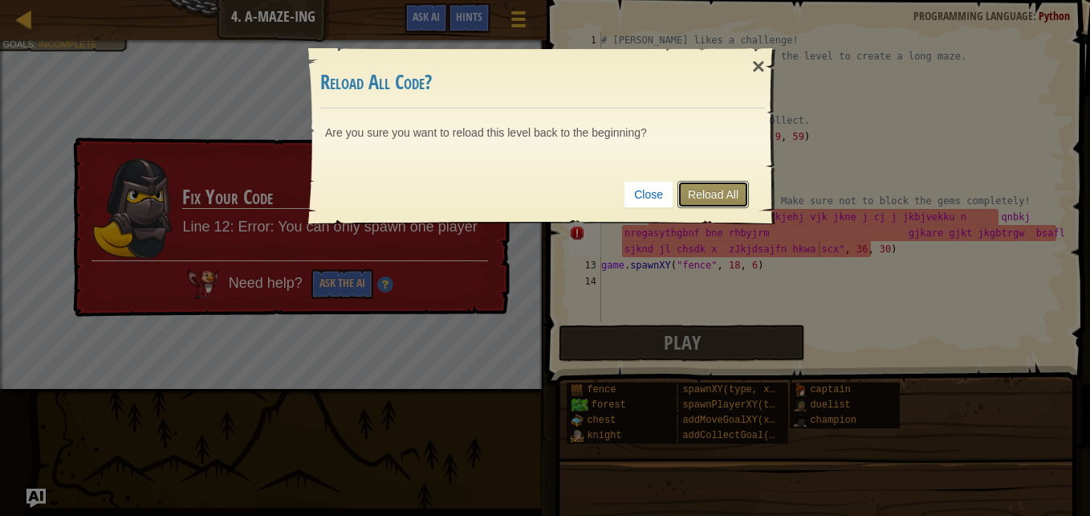
click at [747, 189] on link "Reload All" at bounding box center [713, 194] width 71 height 27
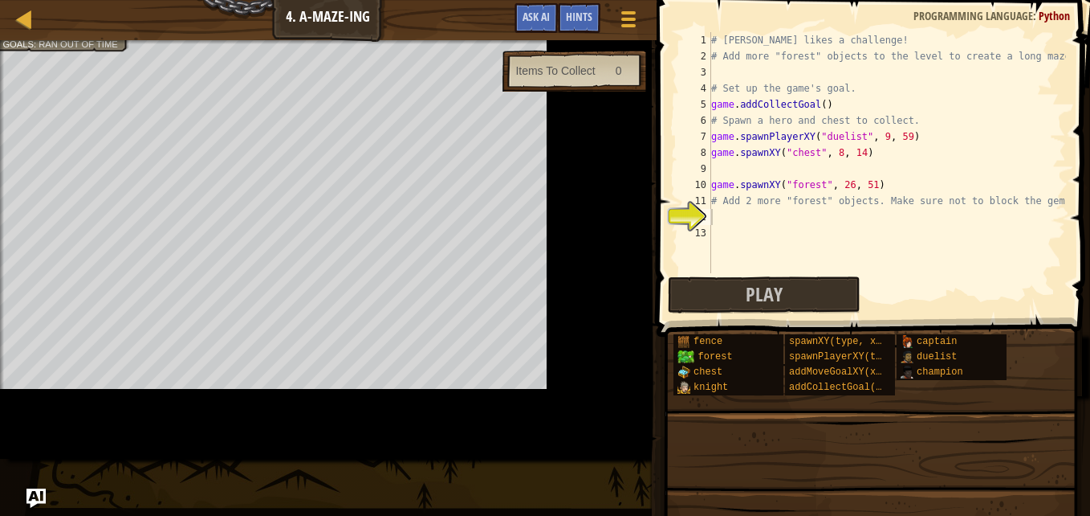
scroll to position [7, 0]
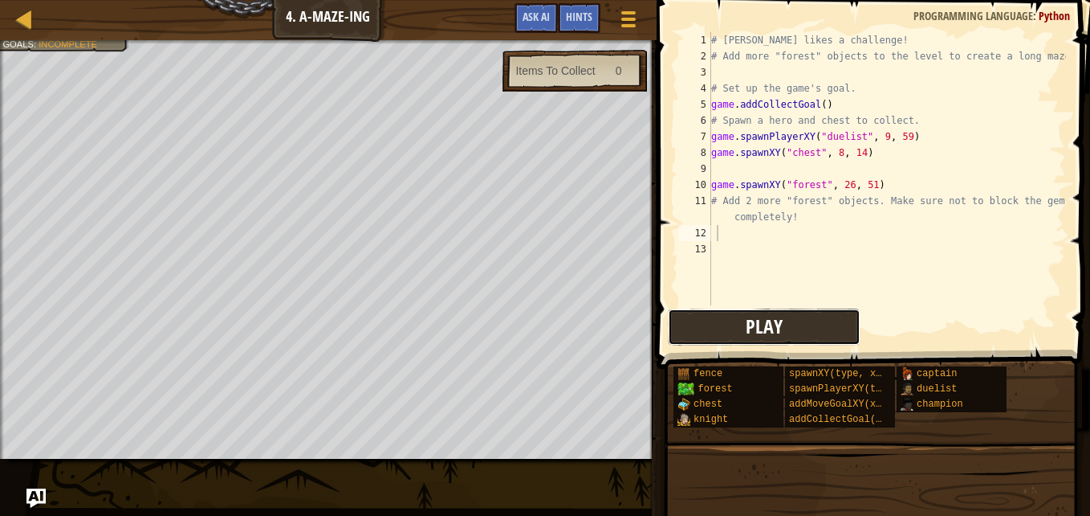
click at [740, 328] on button "Play" at bounding box center [764, 326] width 193 height 37
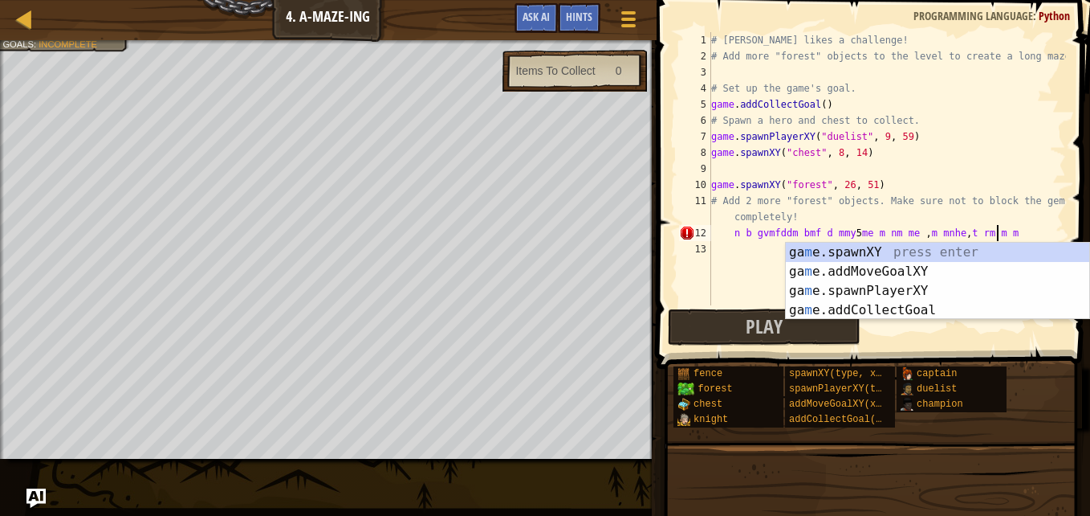
type textarea "n b gvmfddm bmf d mmy 5me m nm me ,m mnhe,t rm m m"
